Goal: Find specific page/section: Find specific page/section

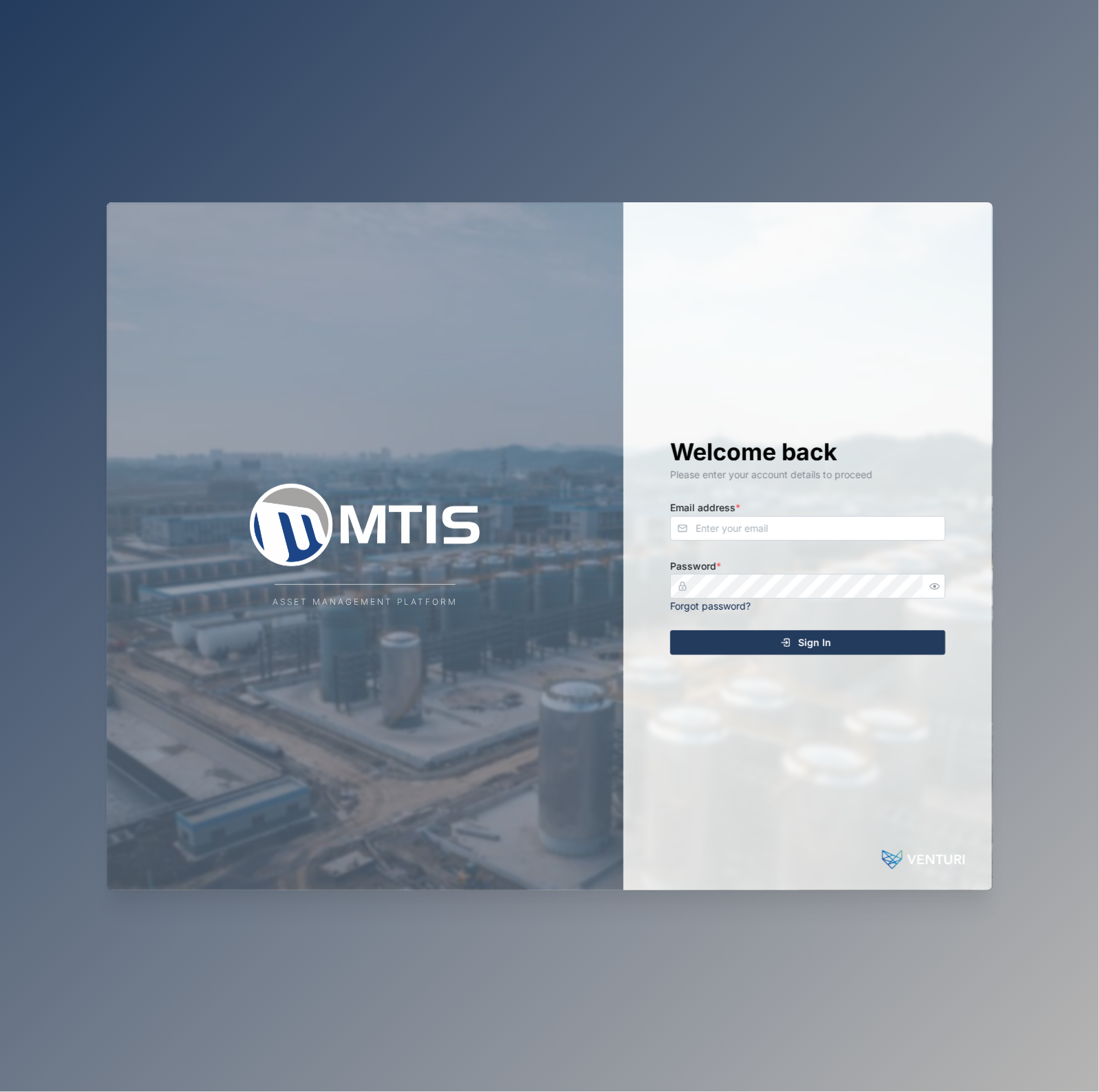
click at [827, 548] on div "Welcome back Please enter your account details to proceed Email address * Passw…" at bounding box center [808, 546] width 330 height 688
click at [833, 535] on input "Email address *" at bounding box center [808, 528] width 275 height 25
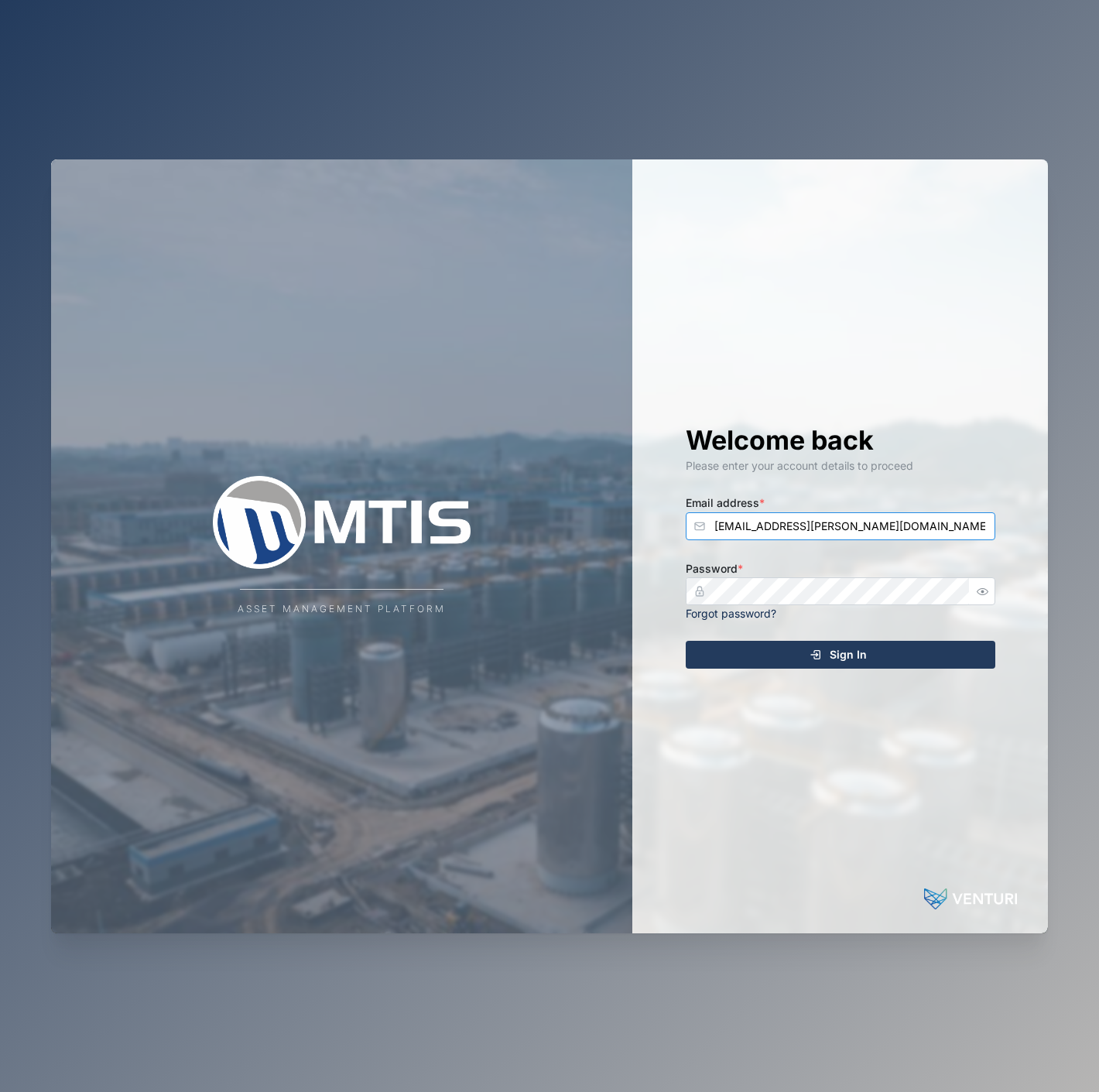
type input "[EMAIL_ADDRESS][PERSON_NAME][DOMAIN_NAME]"
click at [686, 641] on button "Sign In" at bounding box center [840, 654] width 310 height 28
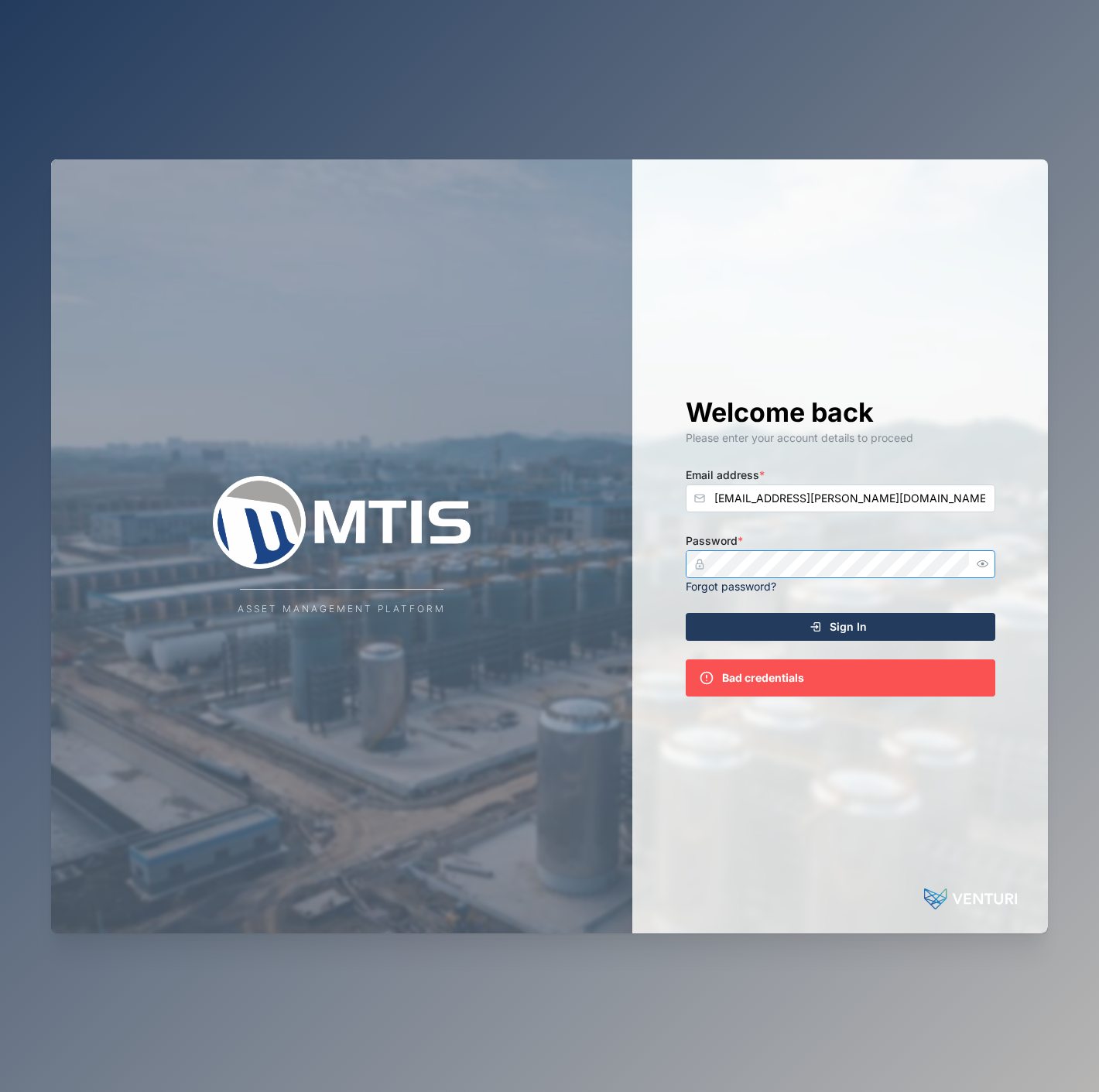
click at [986, 561] on icon "button" at bounding box center [983, 564] width 11 height 7
click at [849, 625] on span "Sign In" at bounding box center [848, 627] width 37 height 27
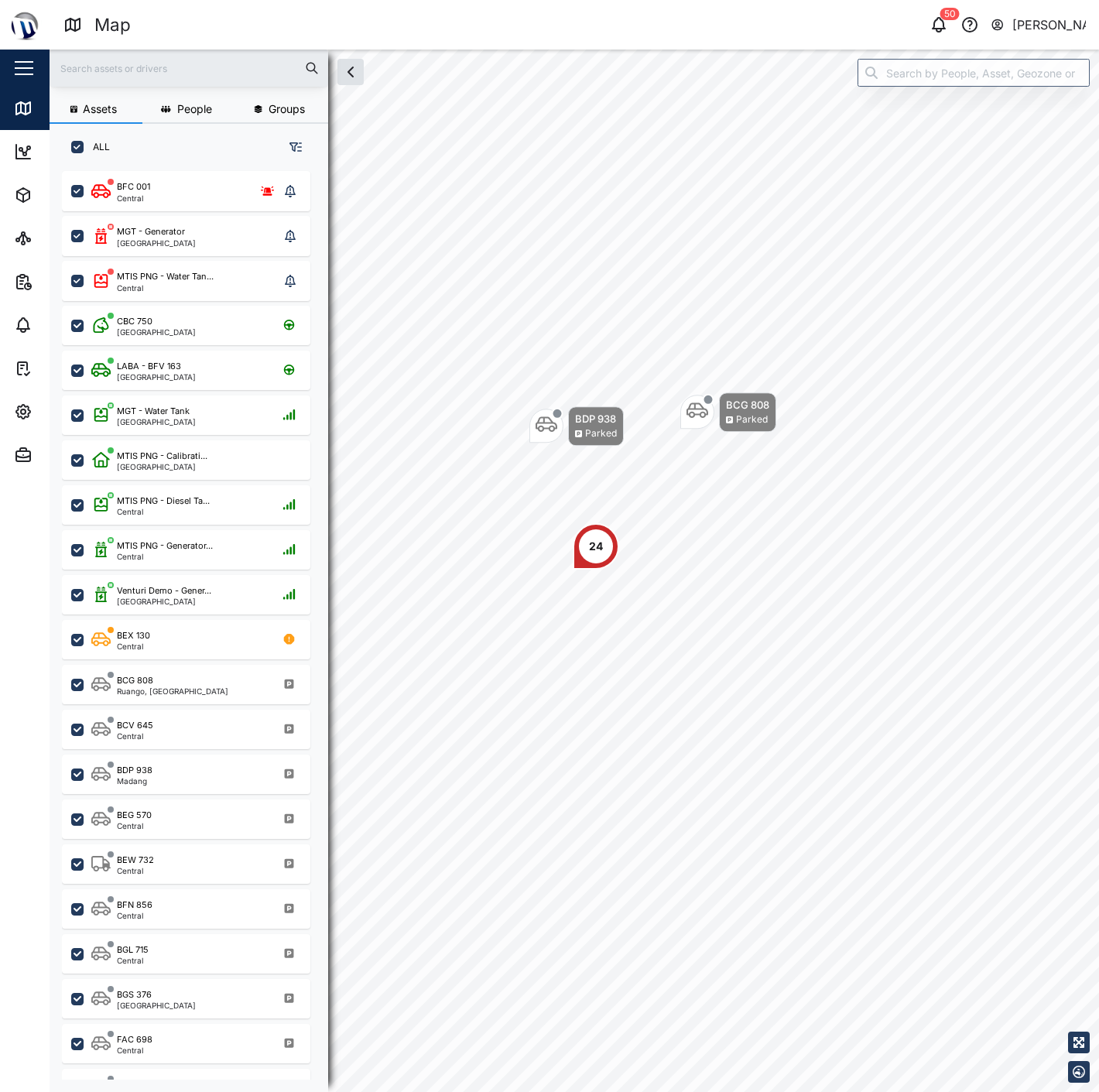
scroll to position [901, 241]
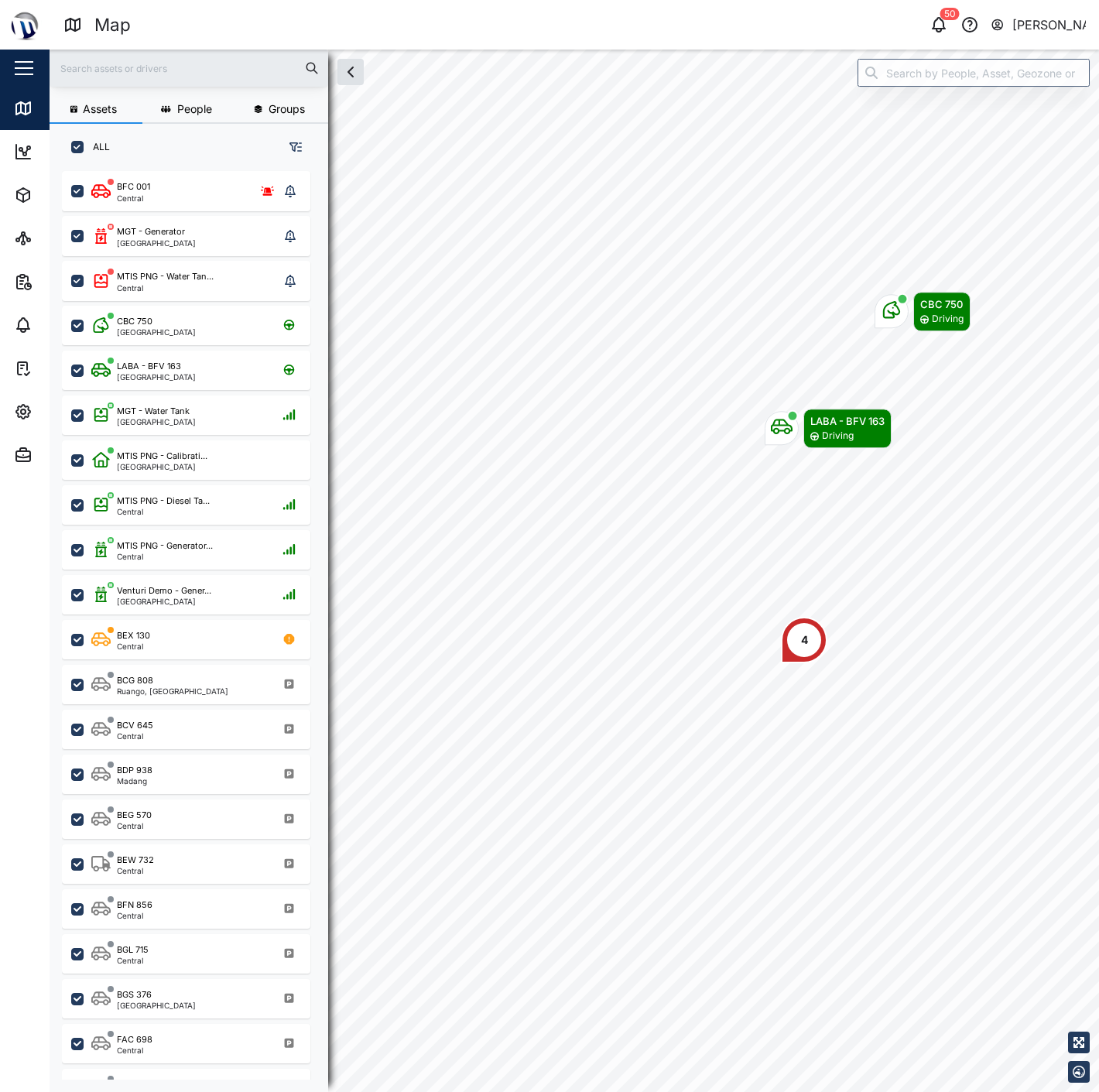
click at [809, 617] on div "4" at bounding box center [804, 640] width 47 height 47
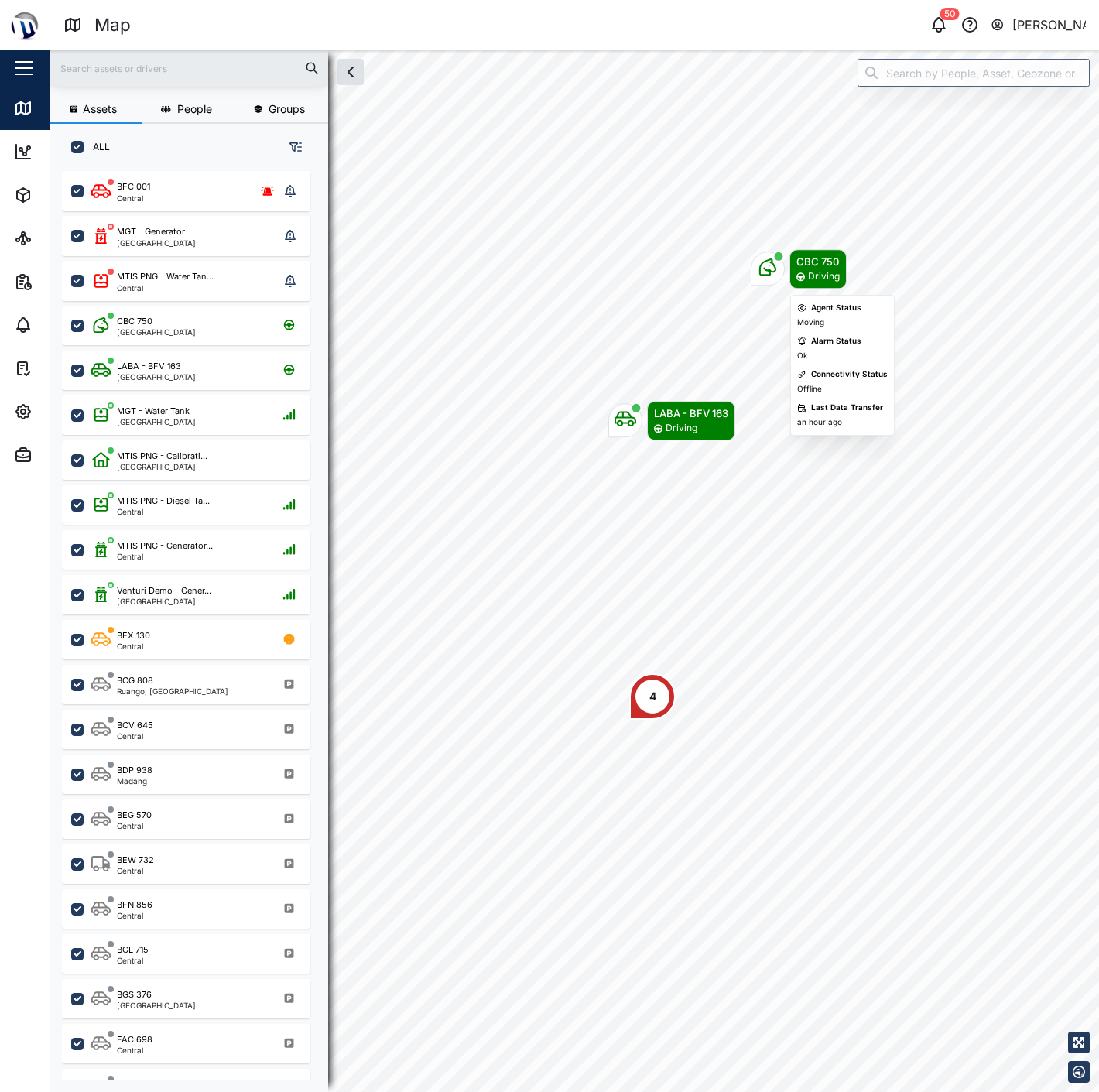
click at [771, 262] on icon "Map marker" at bounding box center [769, 268] width 17 height 17
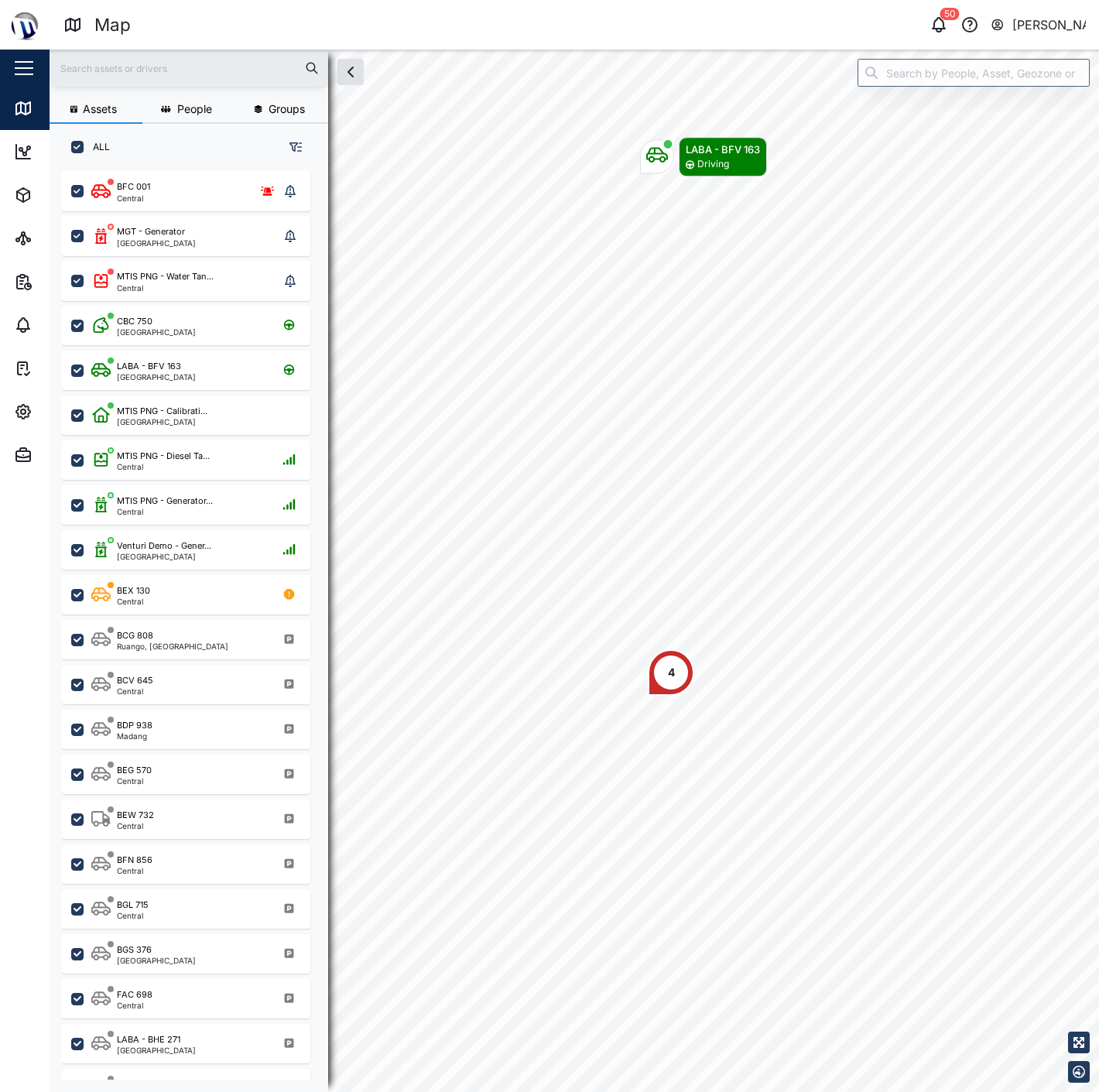
click at [667, 683] on div "4" at bounding box center [670, 672] width 47 height 47
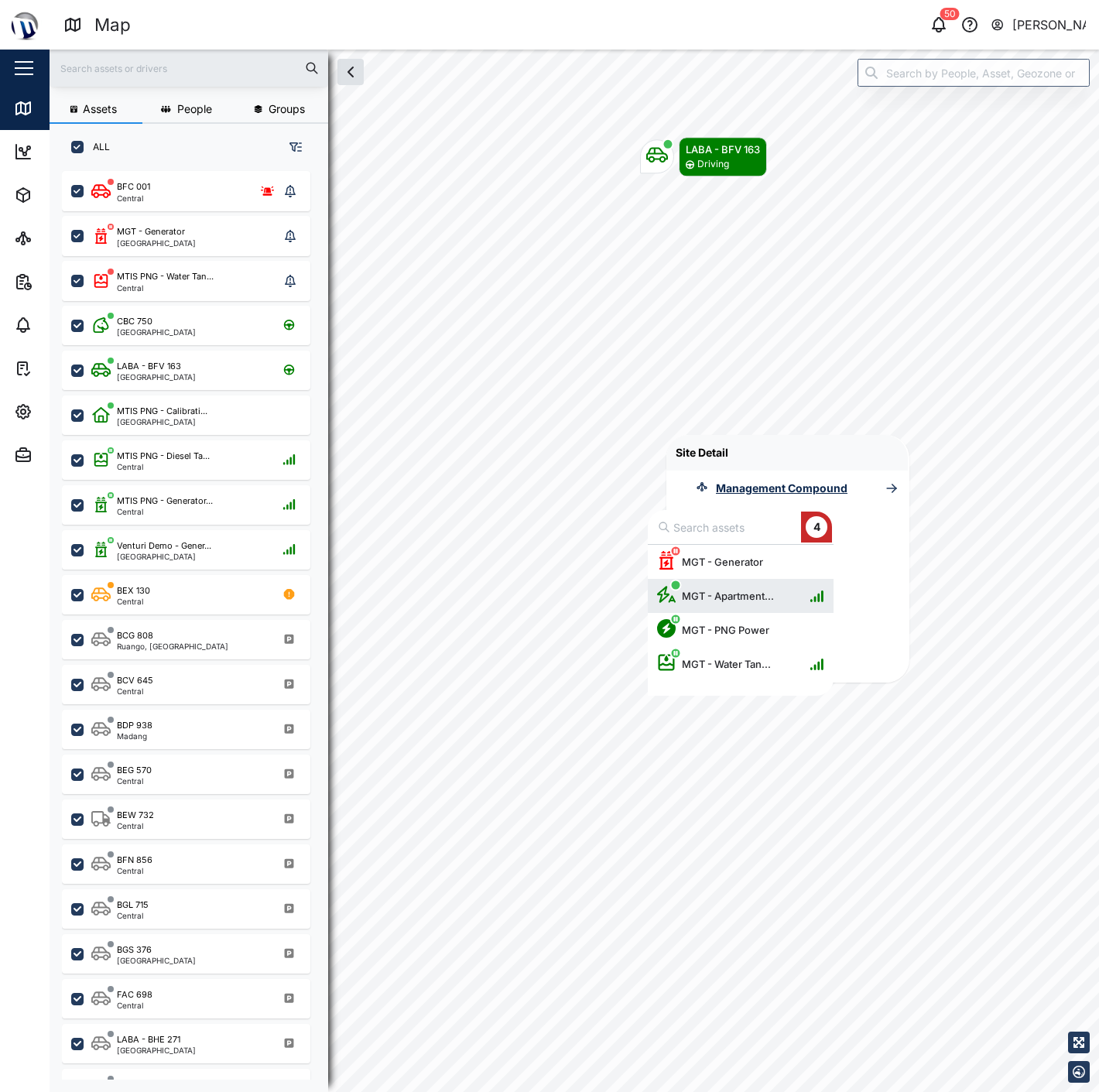
scroll to position [137, 172]
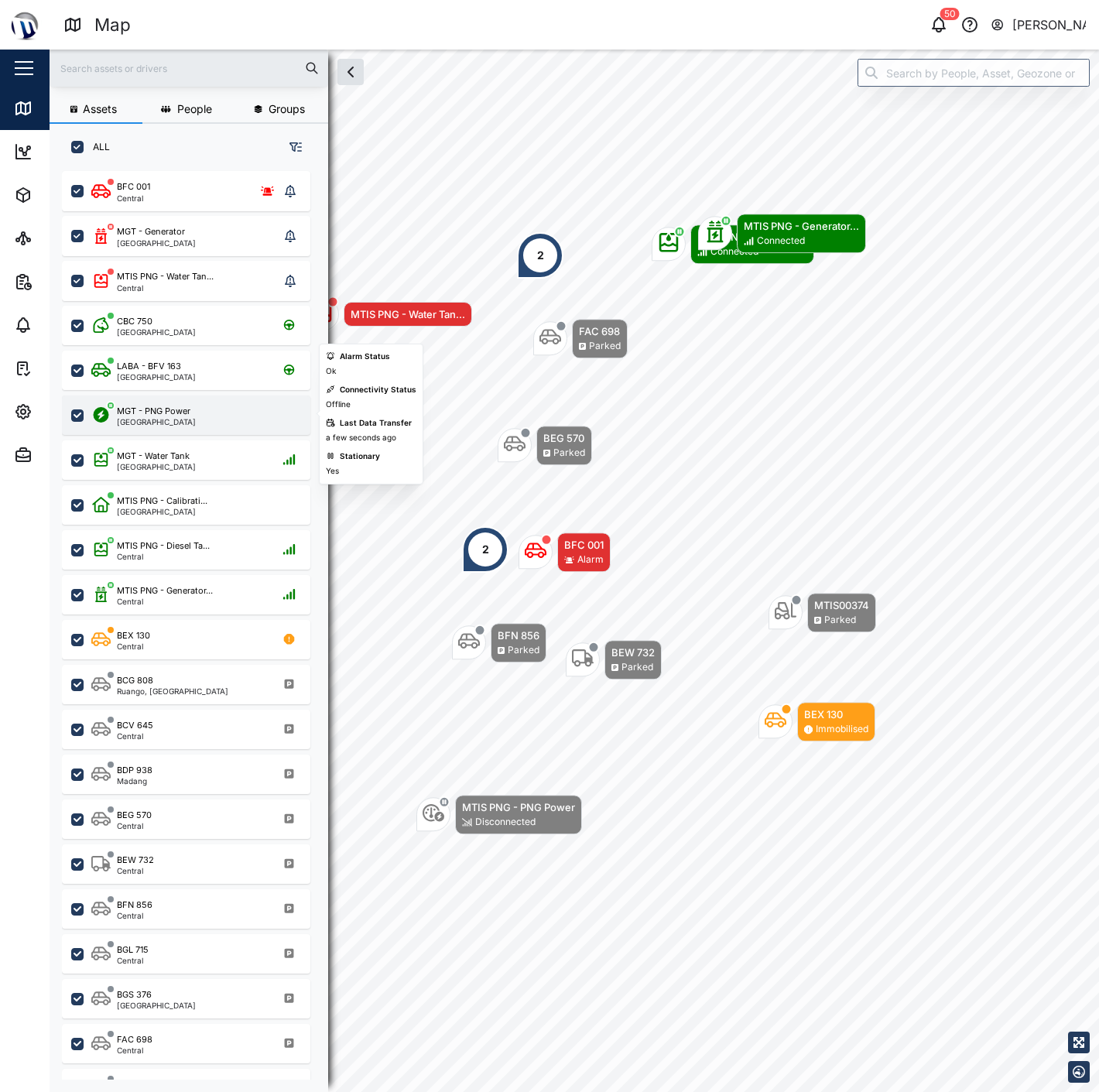
click at [165, 400] on div "MGT - PNG Power [GEOGRAPHIC_DATA]" at bounding box center [186, 414] width 249 height 39
